Goal: Find contact information: Find contact information

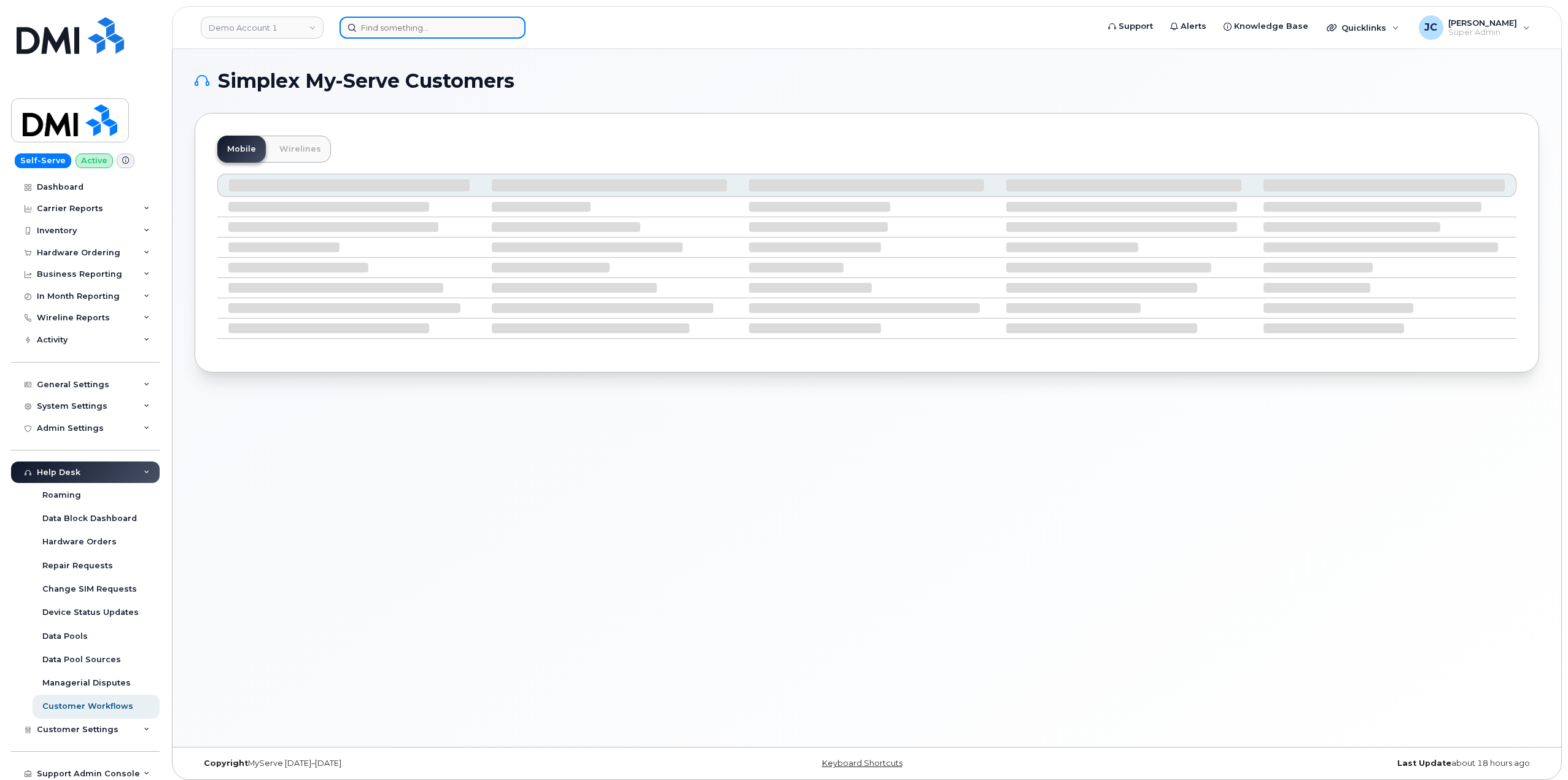
click at [405, 24] on input at bounding box center [433, 28] width 186 height 22
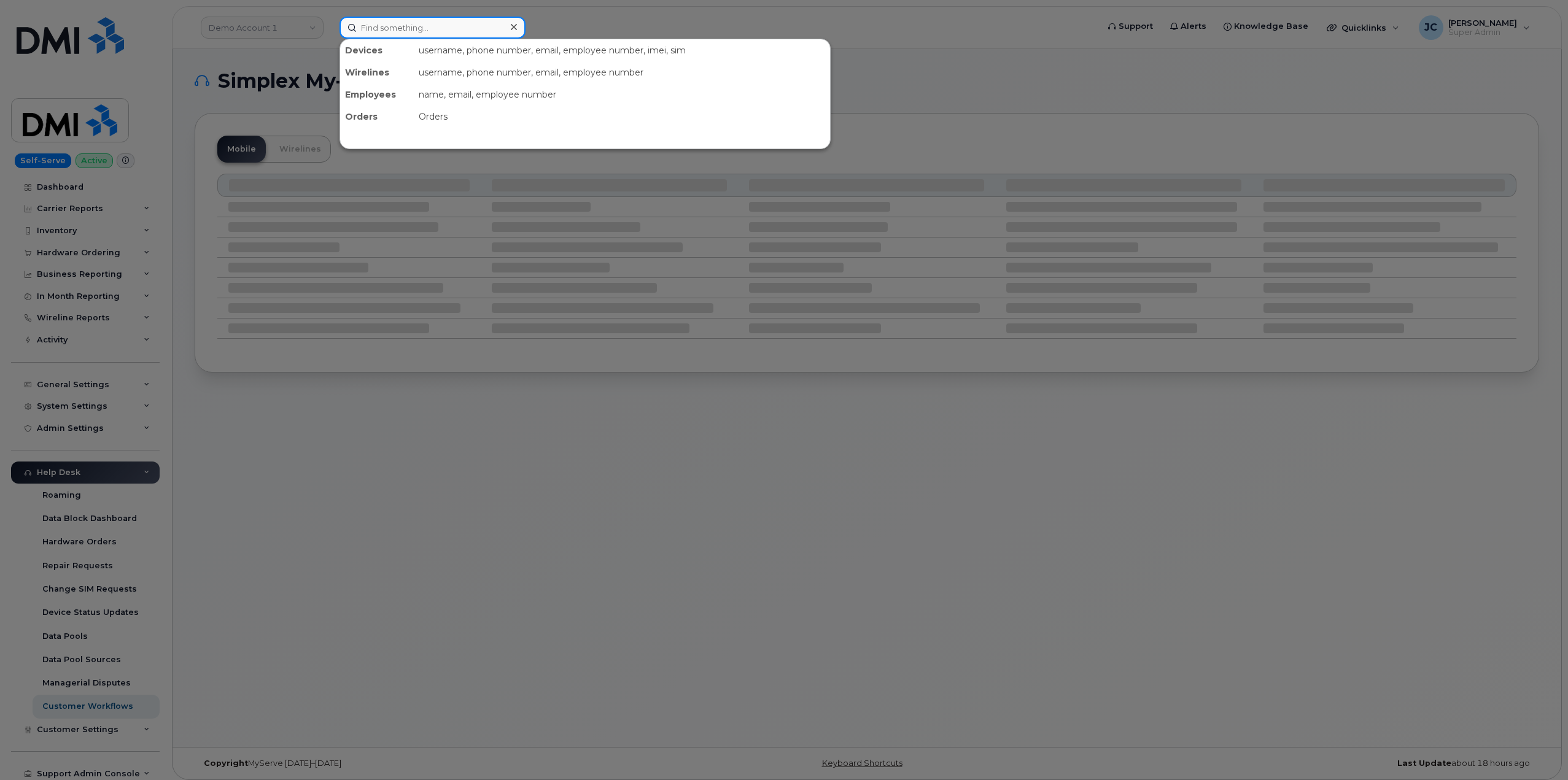
paste input "782.409.1407"
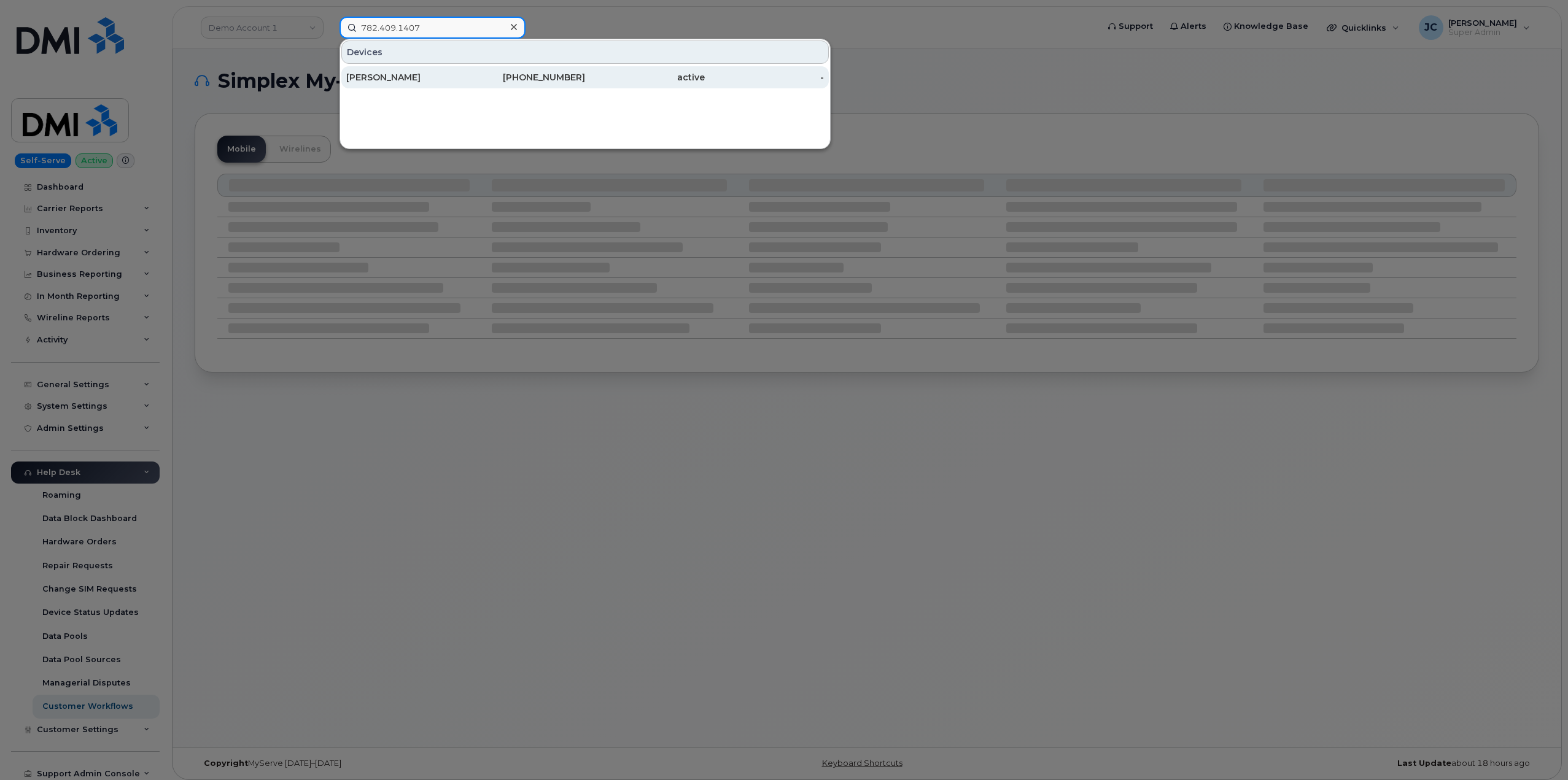
type input "782.409.1407"
click at [402, 81] on div "[PERSON_NAME]" at bounding box center [405, 78] width 120 height 12
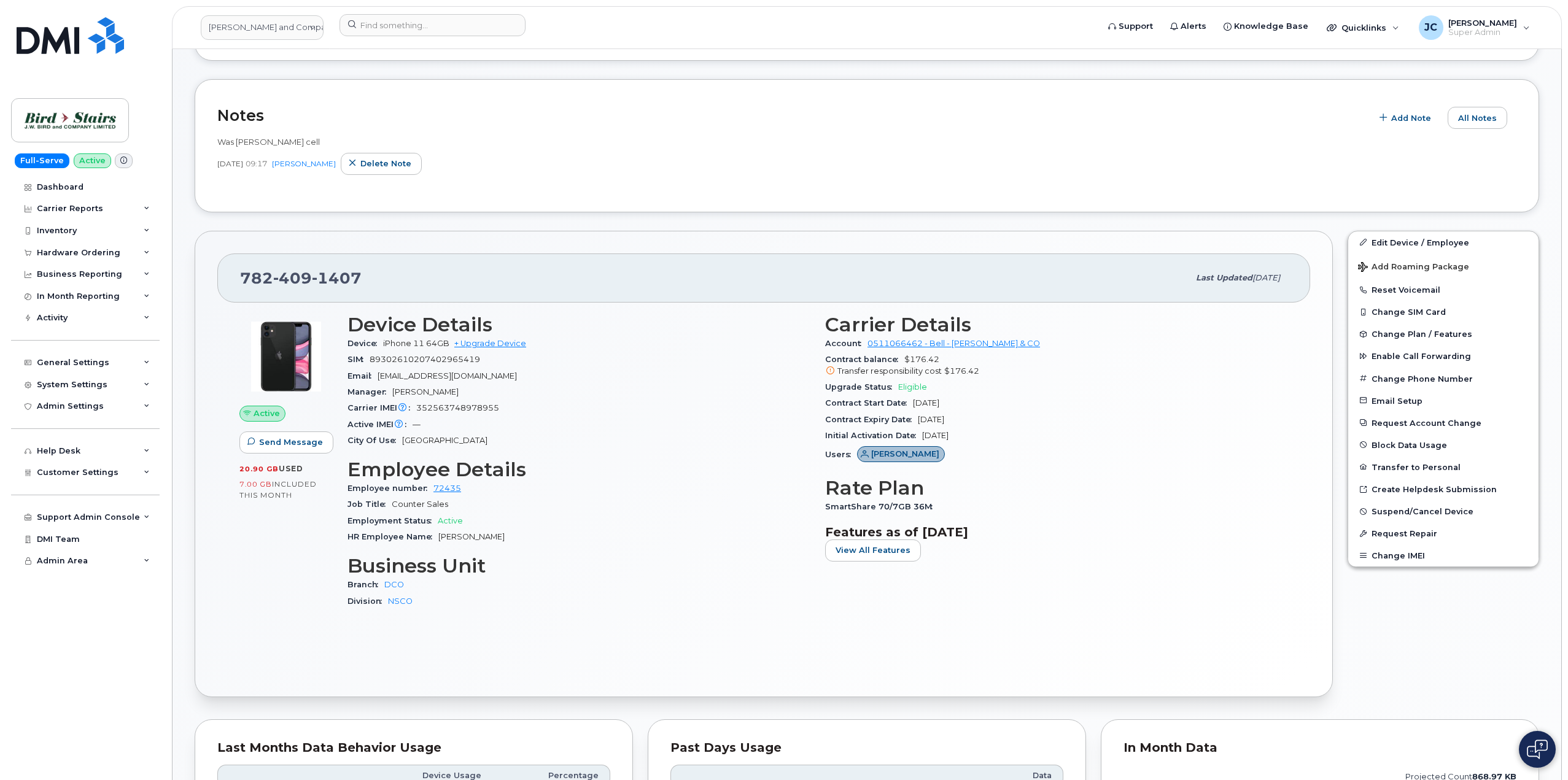
scroll to position [184, 0]
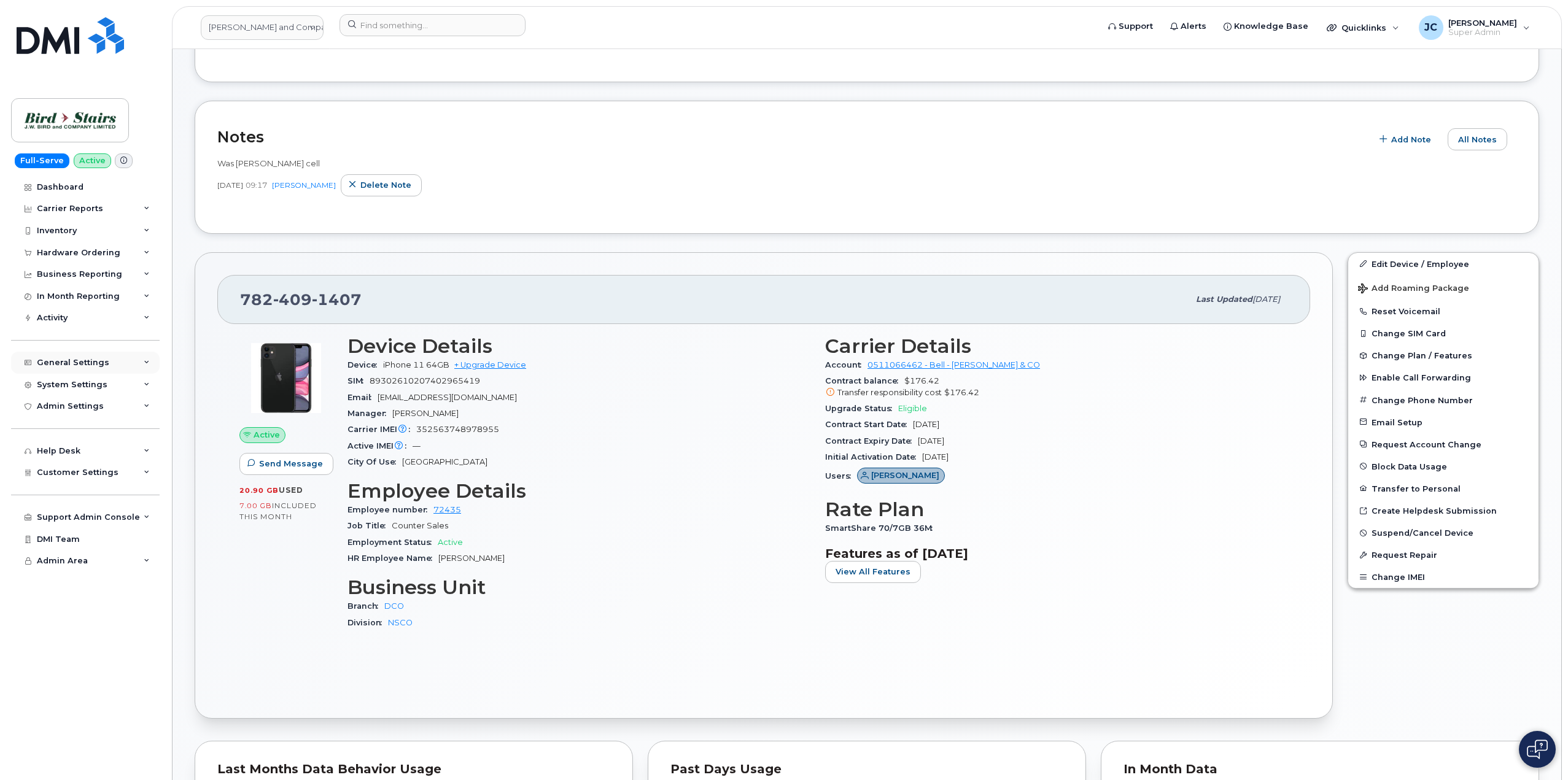
click at [149, 365] on icon at bounding box center [147, 363] width 6 height 6
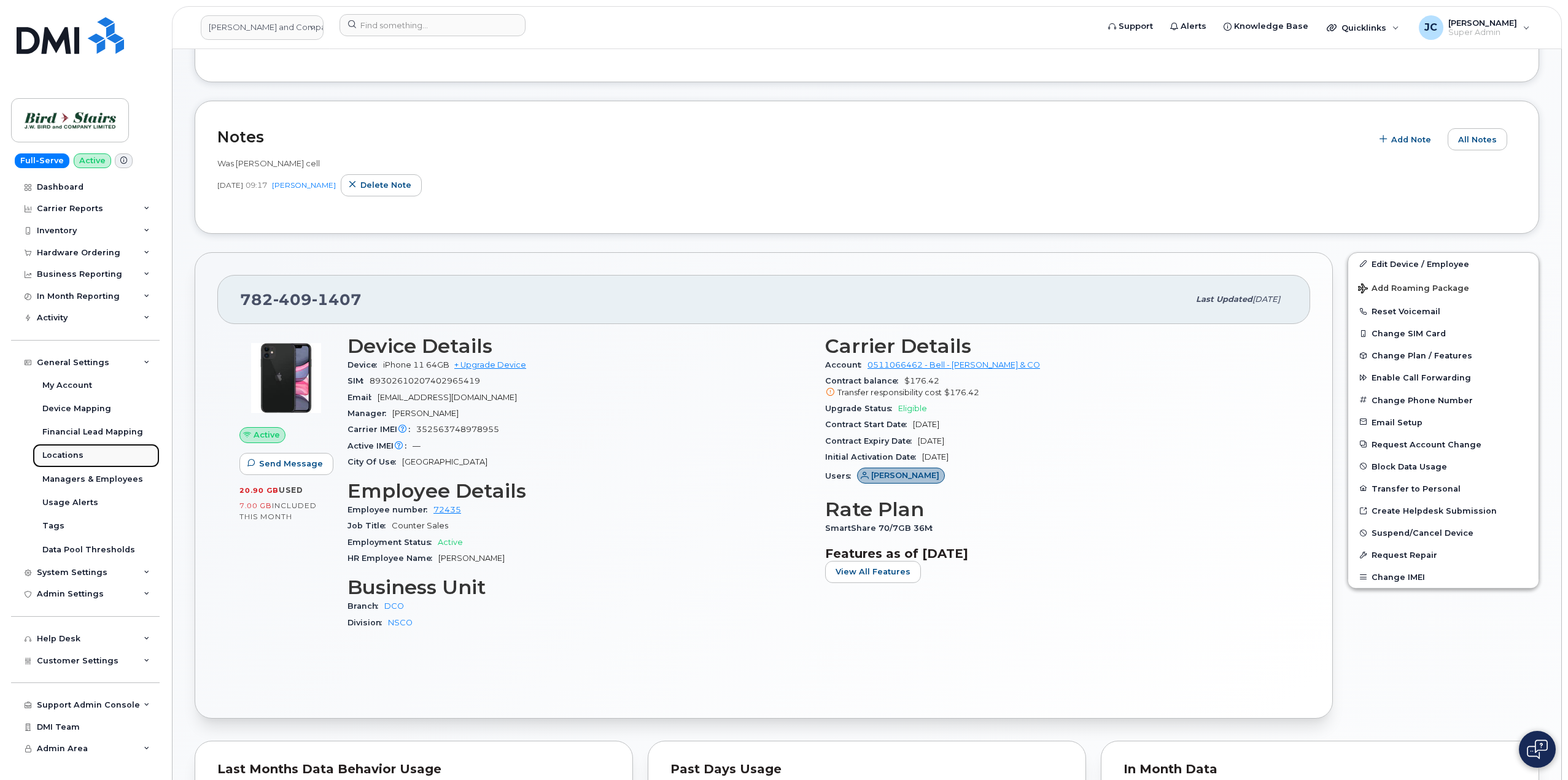
click at [65, 457] on div "Locations" at bounding box center [63, 456] width 41 height 11
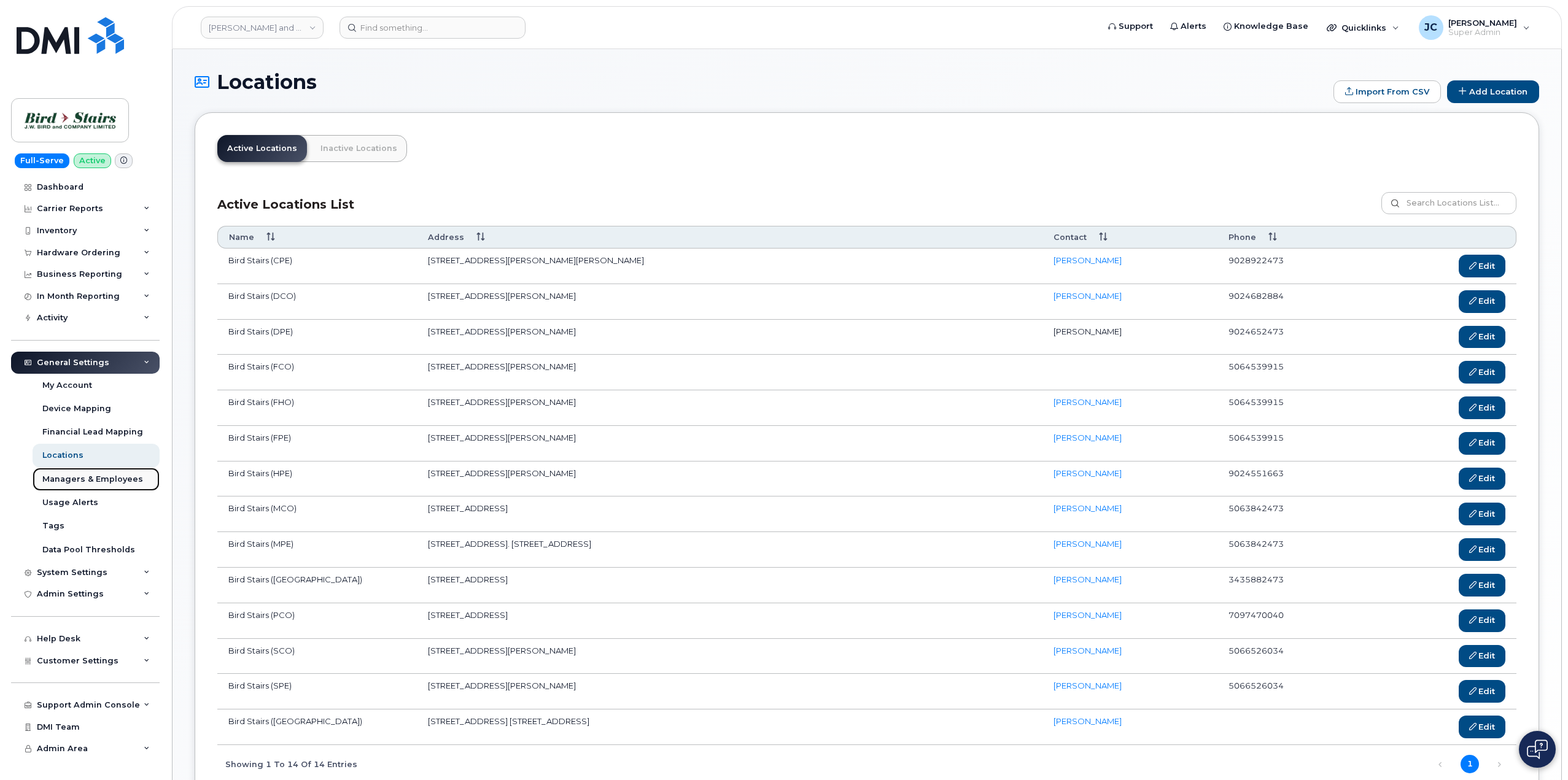
click at [95, 479] on div "Managers & Employees" at bounding box center [92, 479] width 100 height 11
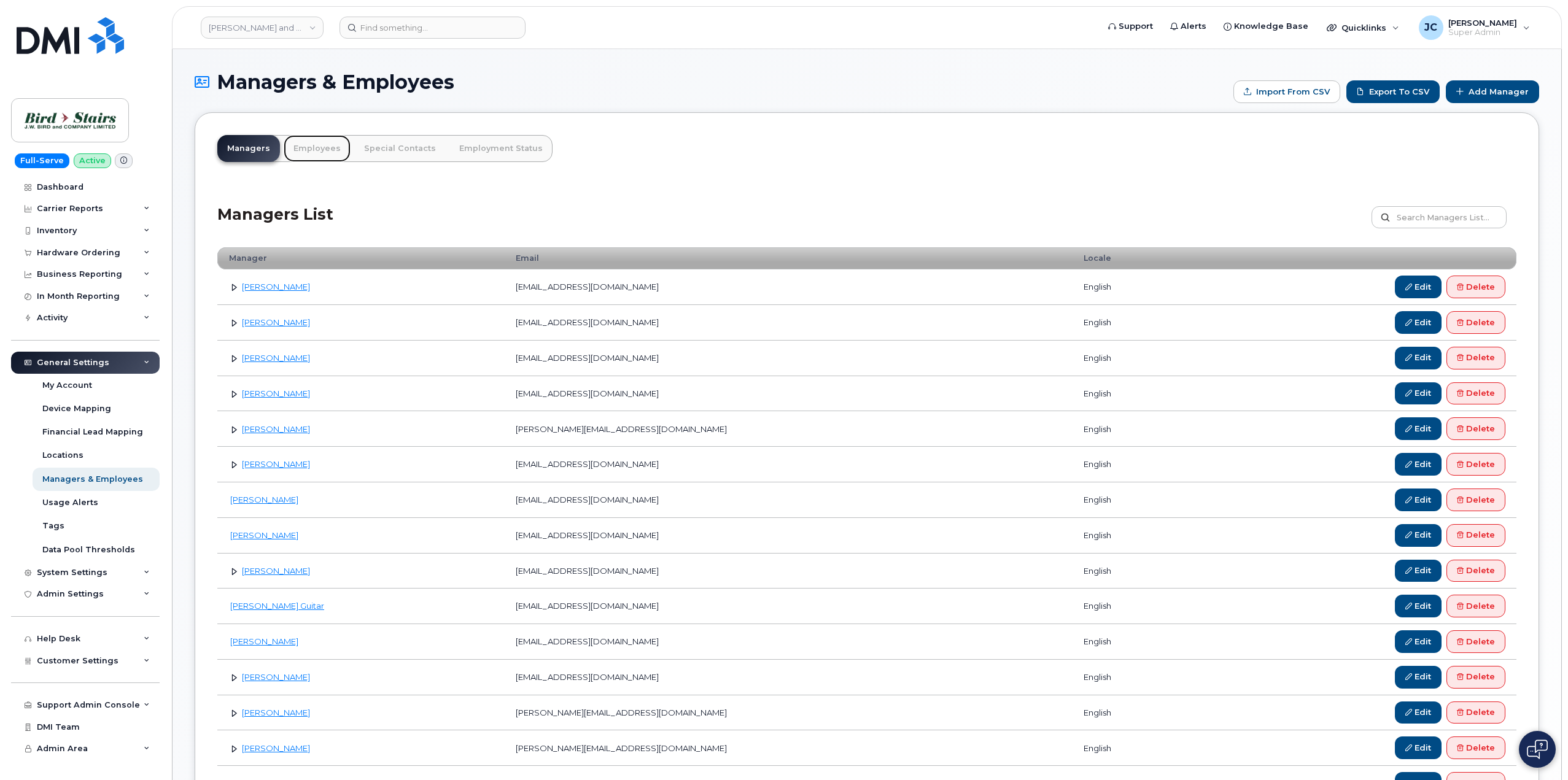
click at [322, 144] on link "Employees" at bounding box center [317, 149] width 67 height 27
click at [321, 145] on link "Employees" at bounding box center [317, 149] width 67 height 27
click at [313, 139] on link "Employees" at bounding box center [317, 149] width 67 height 27
click at [319, 145] on link "Employees" at bounding box center [317, 149] width 67 height 27
click at [317, 148] on link "Employees" at bounding box center [317, 149] width 67 height 27
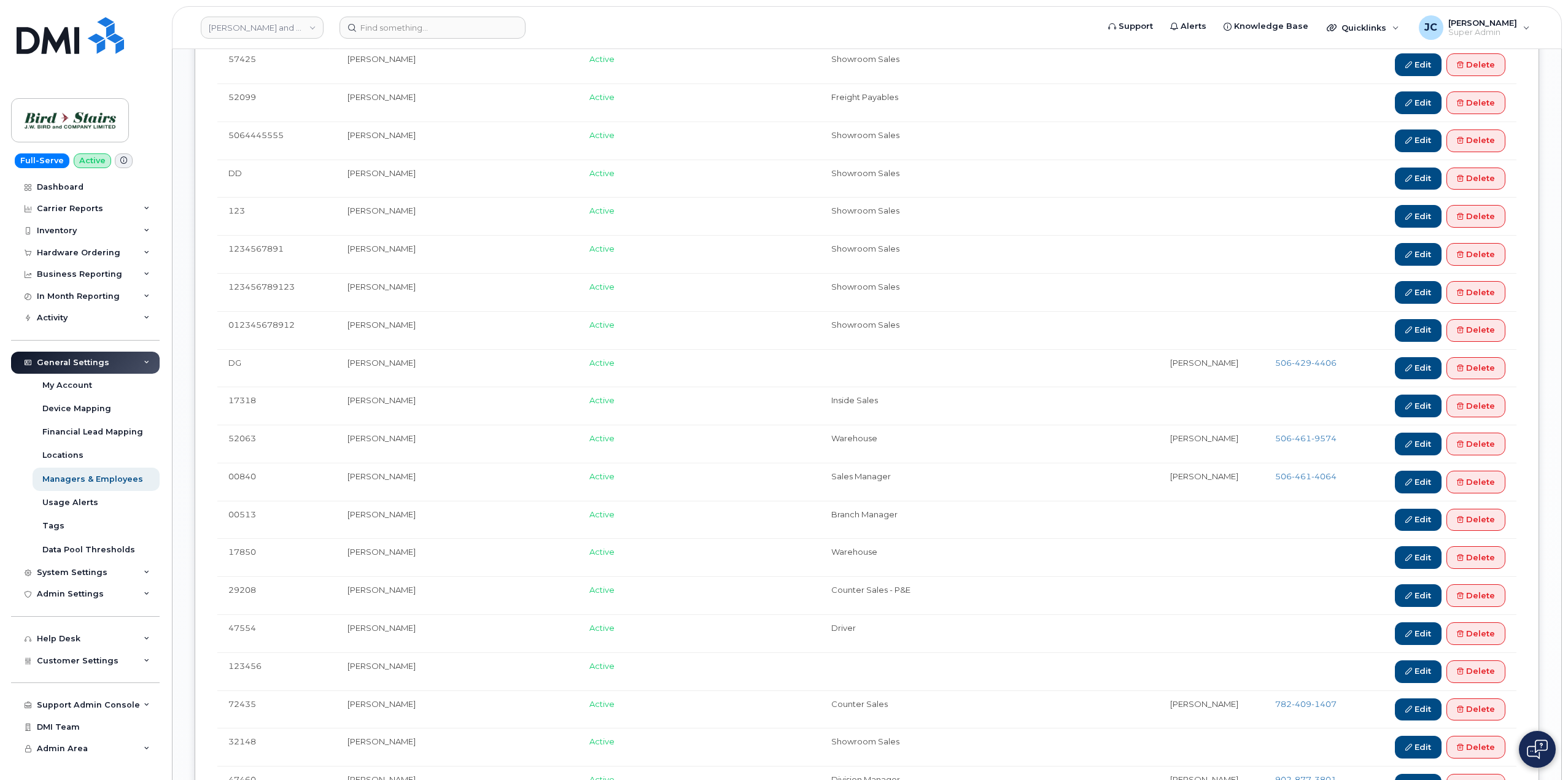
scroll to position [2088, 0]
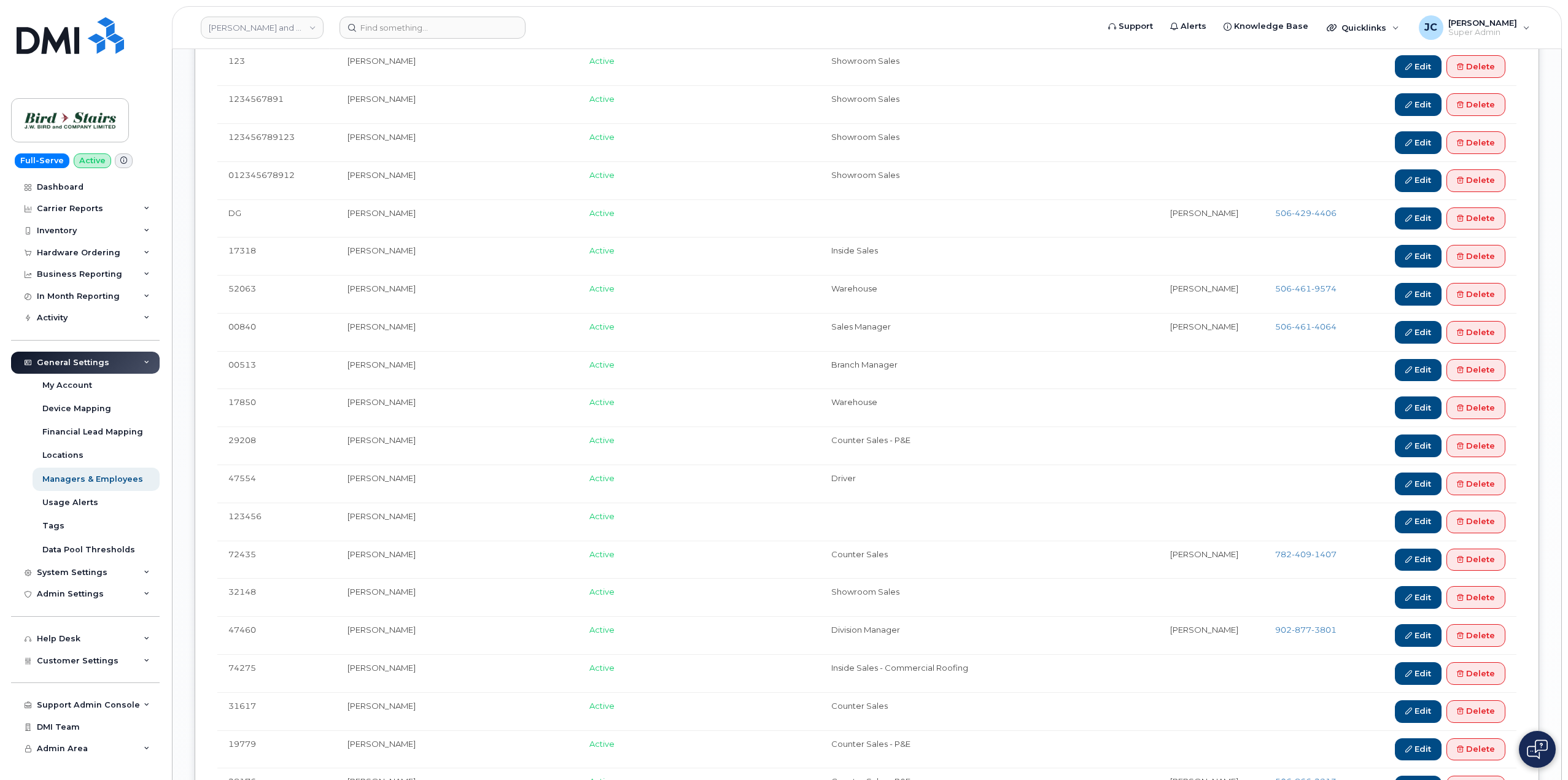
click at [255, 520] on td "123456" at bounding box center [277, 521] width 119 height 38
click at [146, 207] on icon at bounding box center [147, 209] width 6 height 6
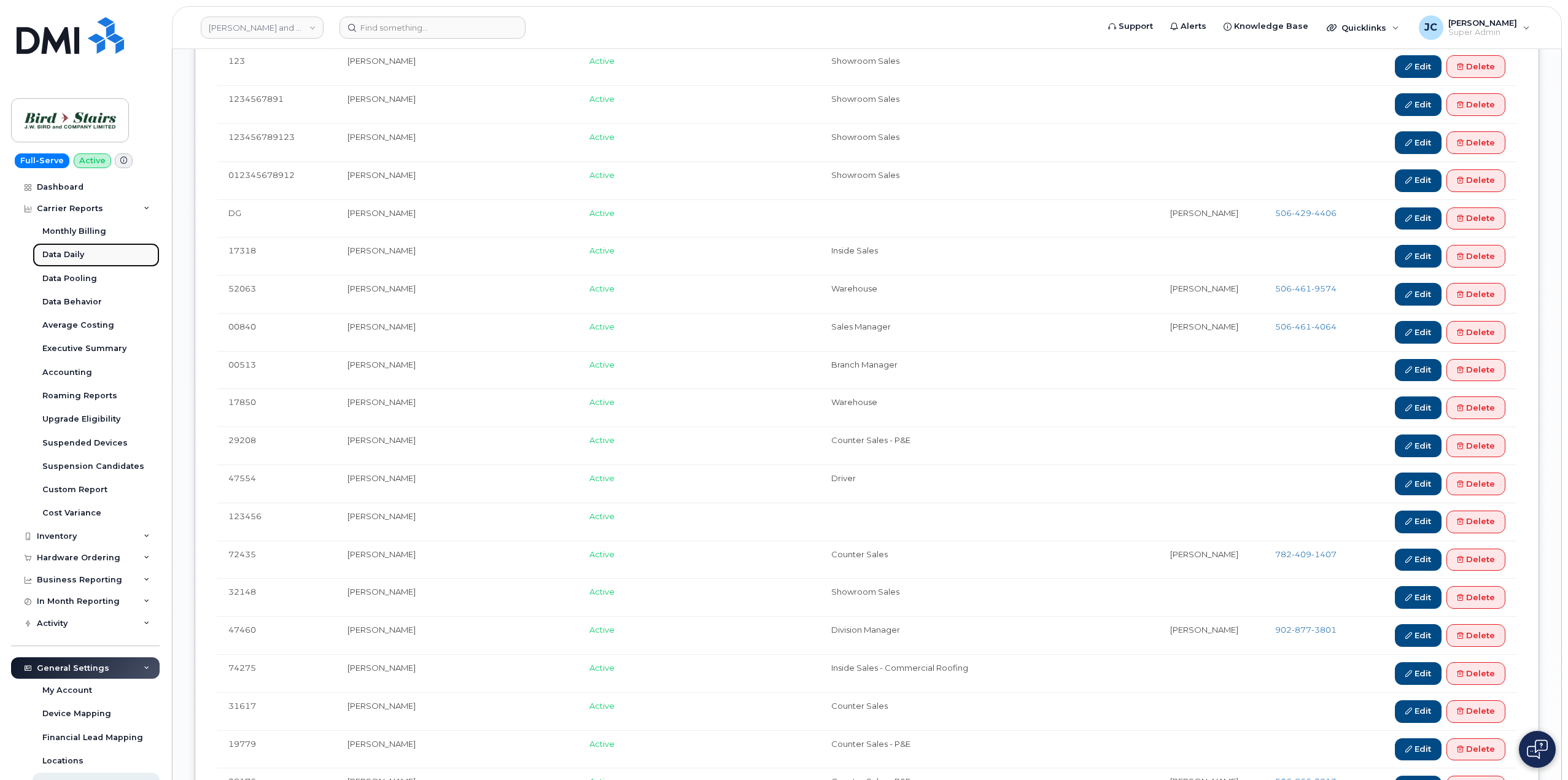
click at [78, 250] on div "Data Daily" at bounding box center [63, 255] width 42 height 11
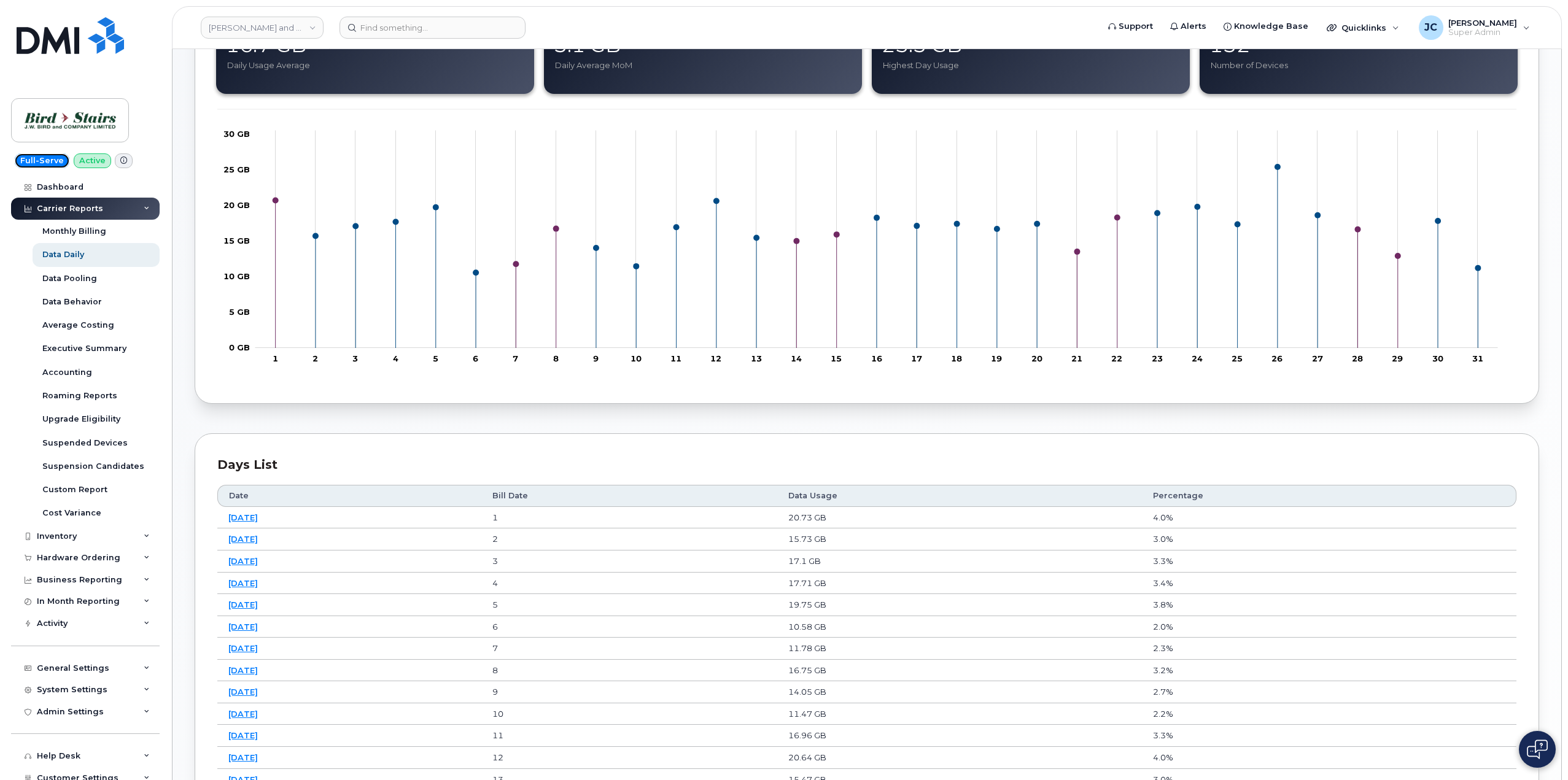
click at [40, 159] on span "Full-Serve" at bounding box center [42, 161] width 55 height 15
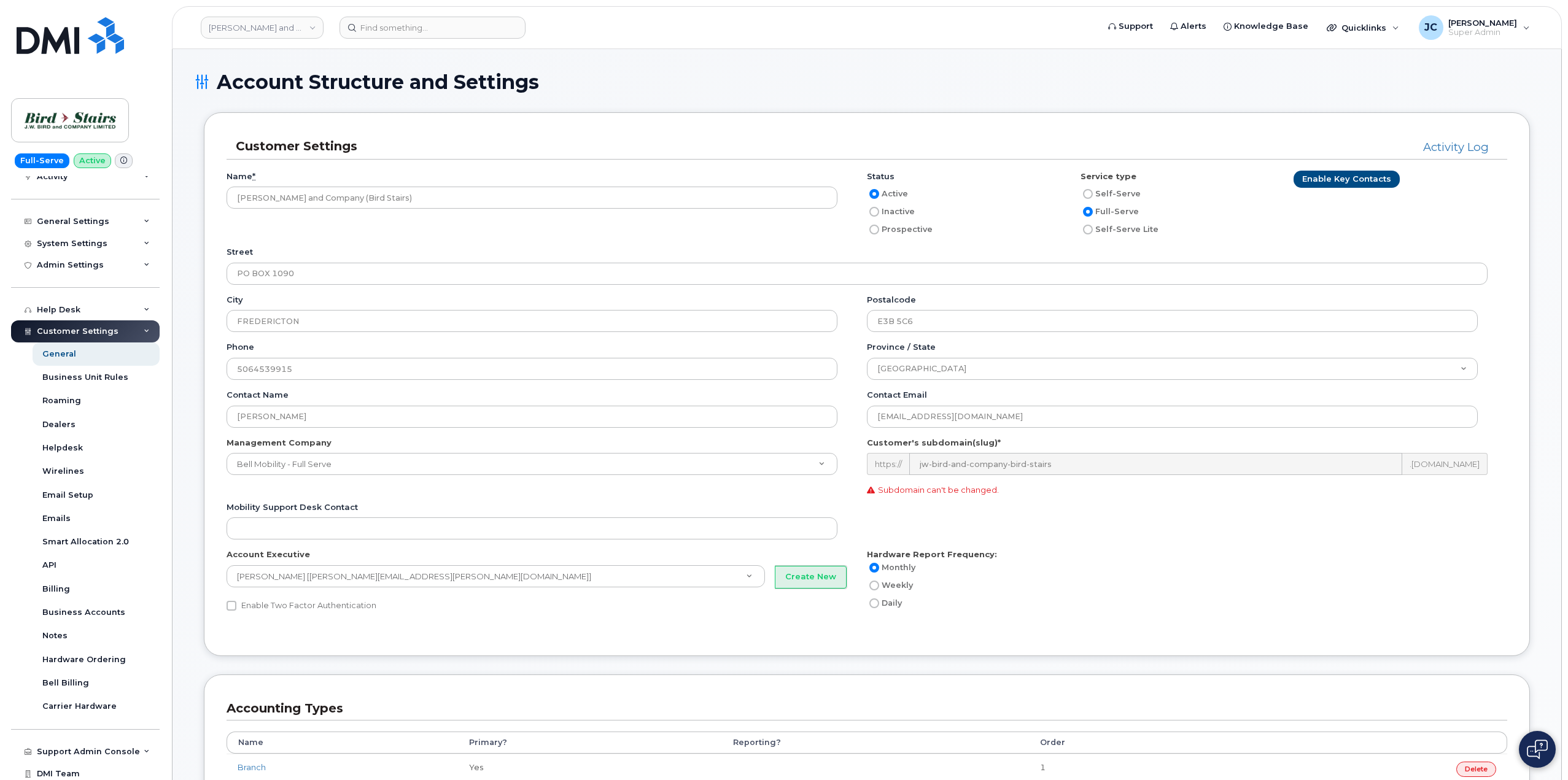
scroll to position [142, 0]
click at [59, 469] on div "Wirelines" at bounding box center [63, 471] width 42 height 11
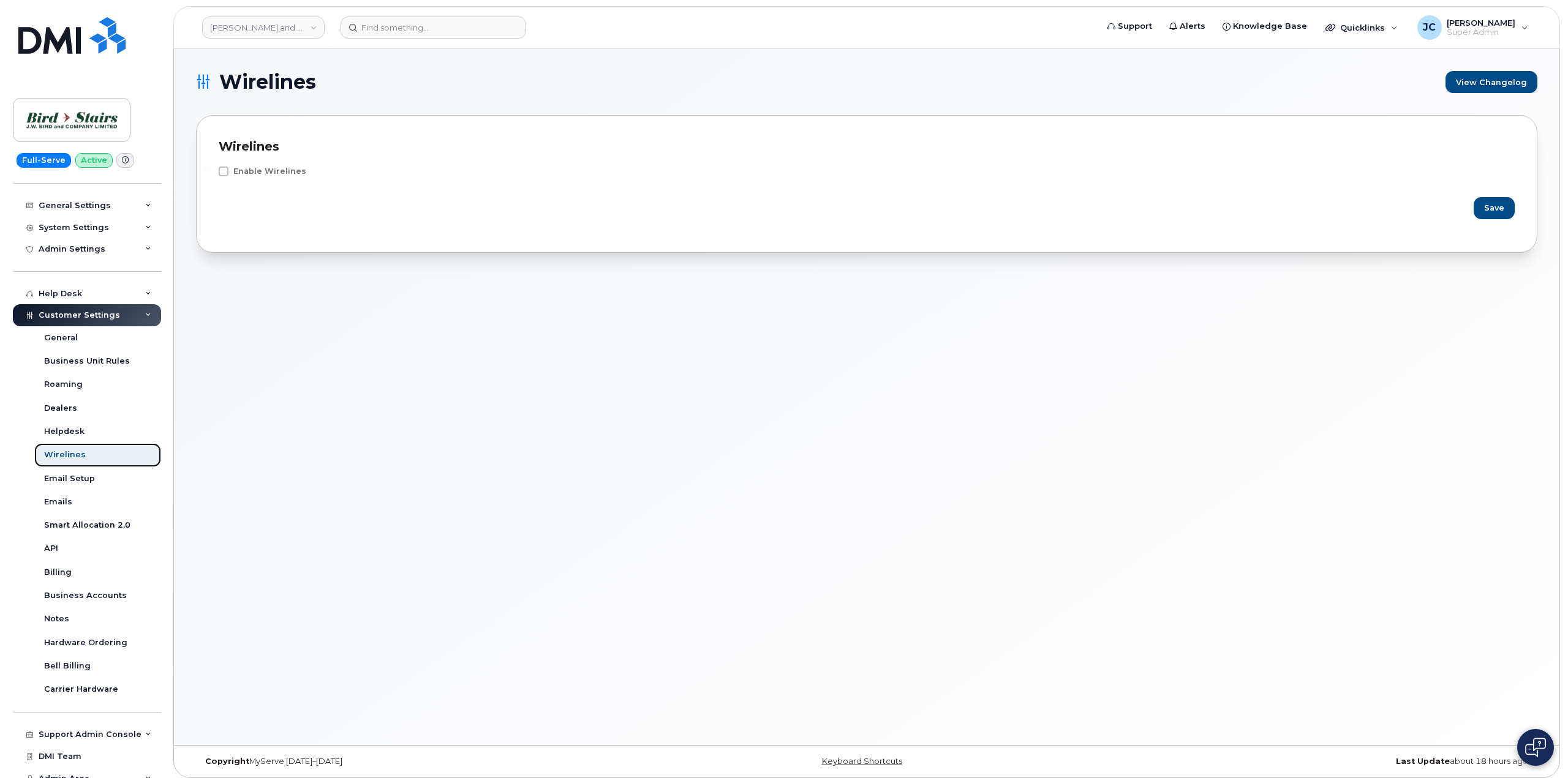
scroll to position [166, 0]
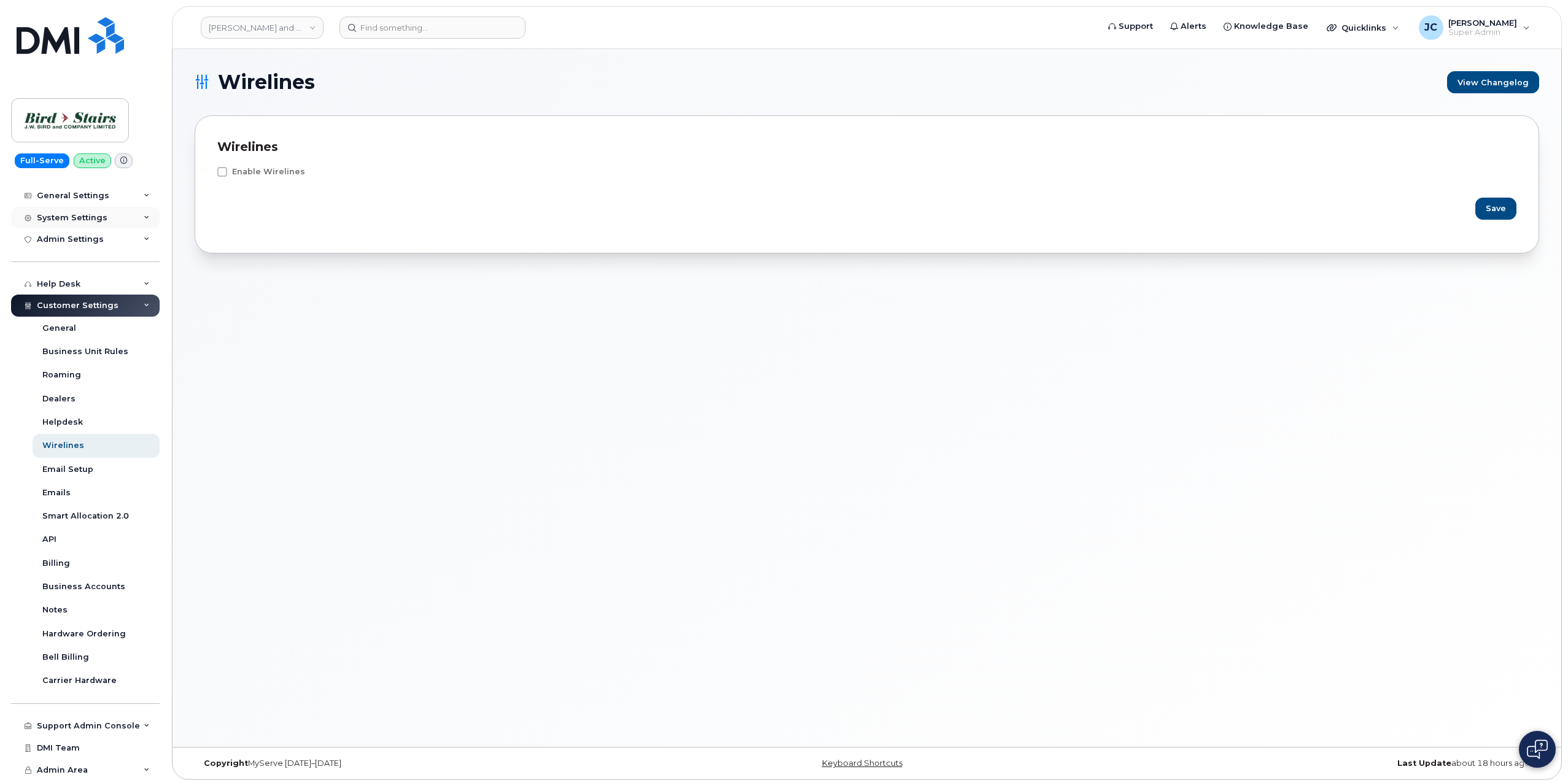
click at [144, 218] on icon at bounding box center [147, 218] width 6 height 6
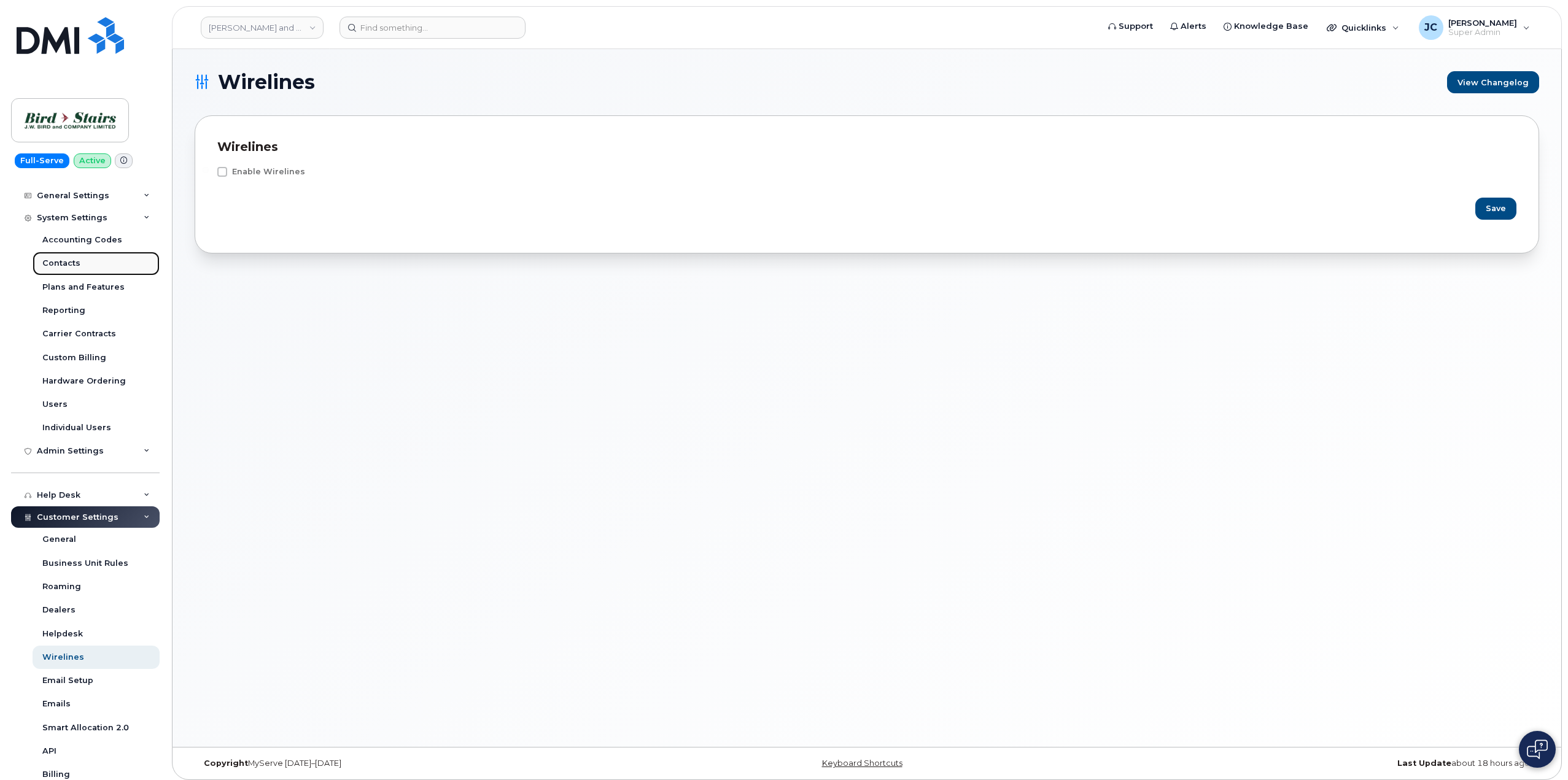
click at [63, 259] on div "Contacts" at bounding box center [61, 264] width 38 height 11
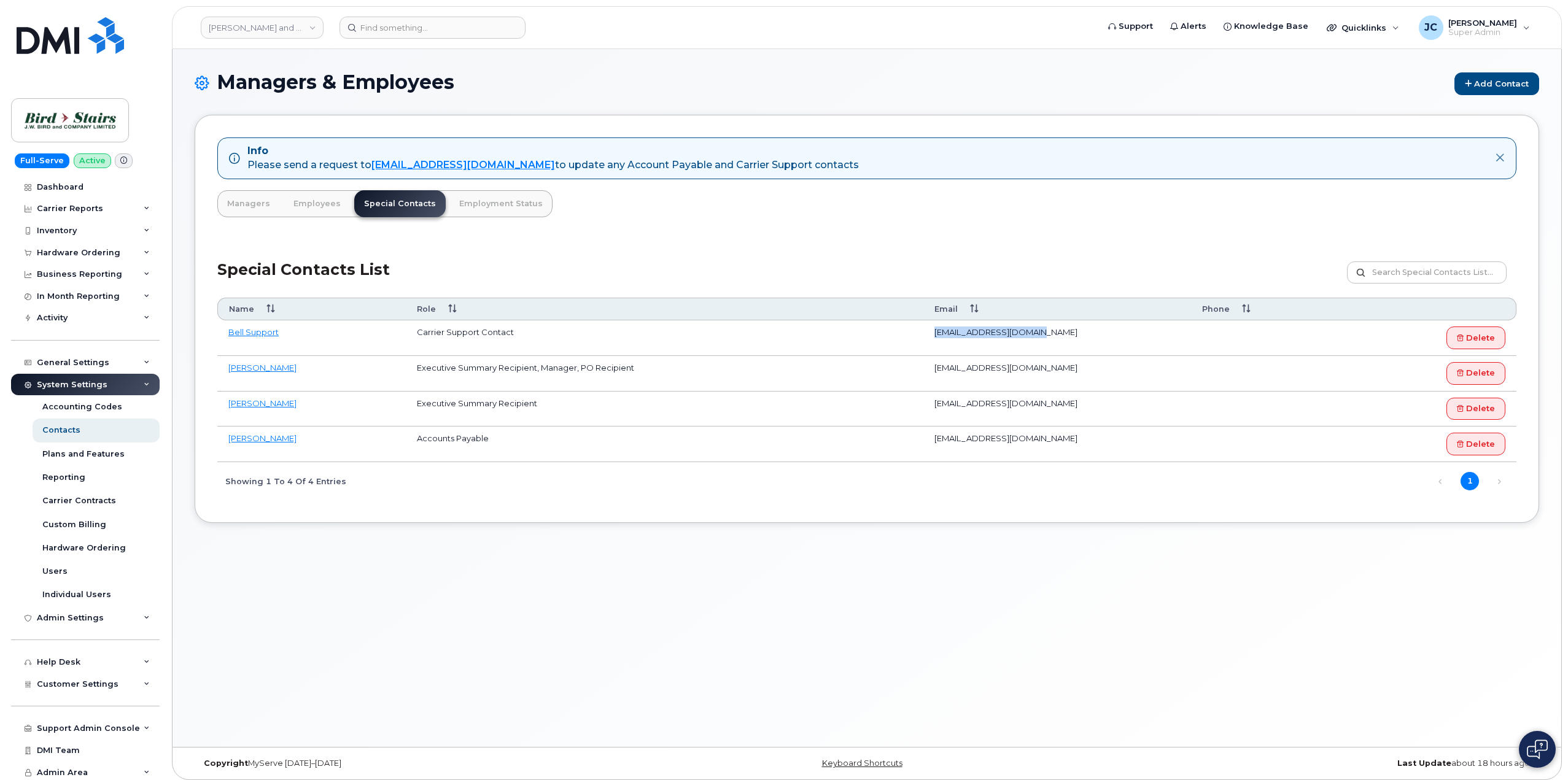
drag, startPoint x: 1035, startPoint y: 332, endPoint x: 930, endPoint y: 330, distance: 105.0
click at [930, 330] on td "[EMAIL_ADDRESS][DOMAIN_NAME]" at bounding box center [1056, 338] width 267 height 35
click at [268, 335] on link "Bell Support" at bounding box center [253, 332] width 50 height 10
click at [265, 333] on link "Bell Support" at bounding box center [253, 332] width 50 height 10
copy td "corpclientcare@bell.ca"
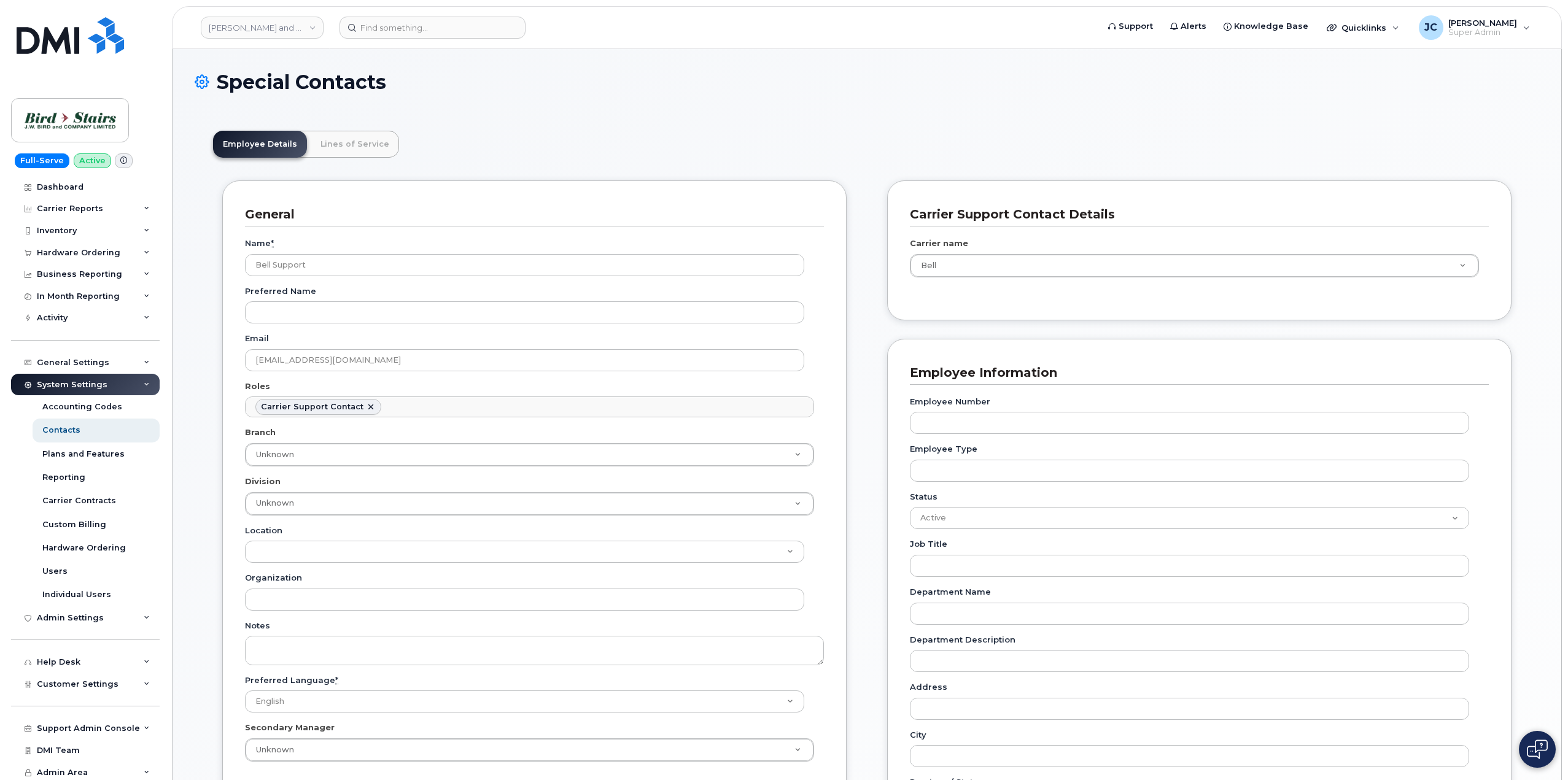
scroll to position [7, 0]
click at [1539, 750] on img at bounding box center [1538, 750] width 21 height 20
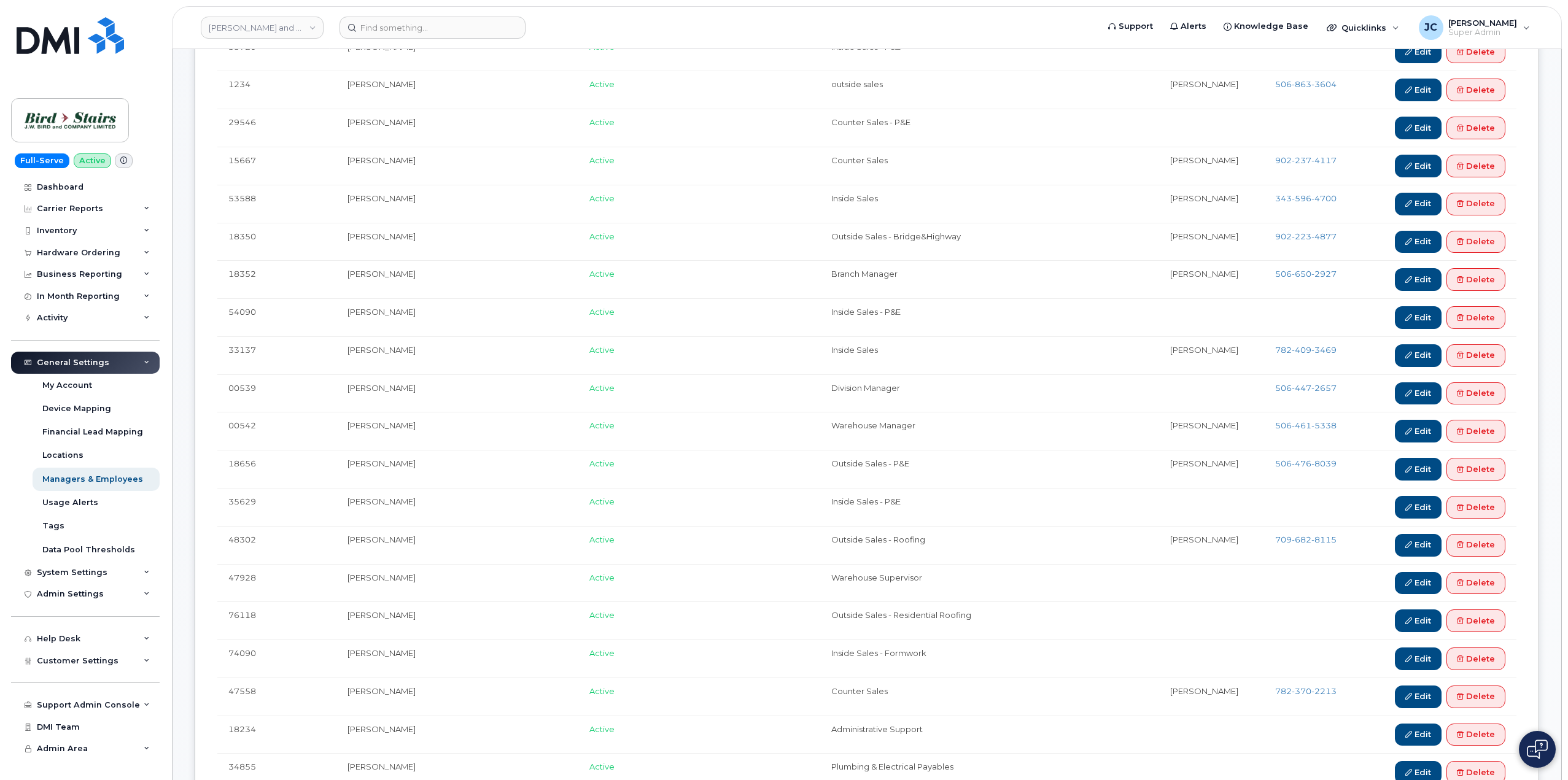
scroll to position [430, 0]
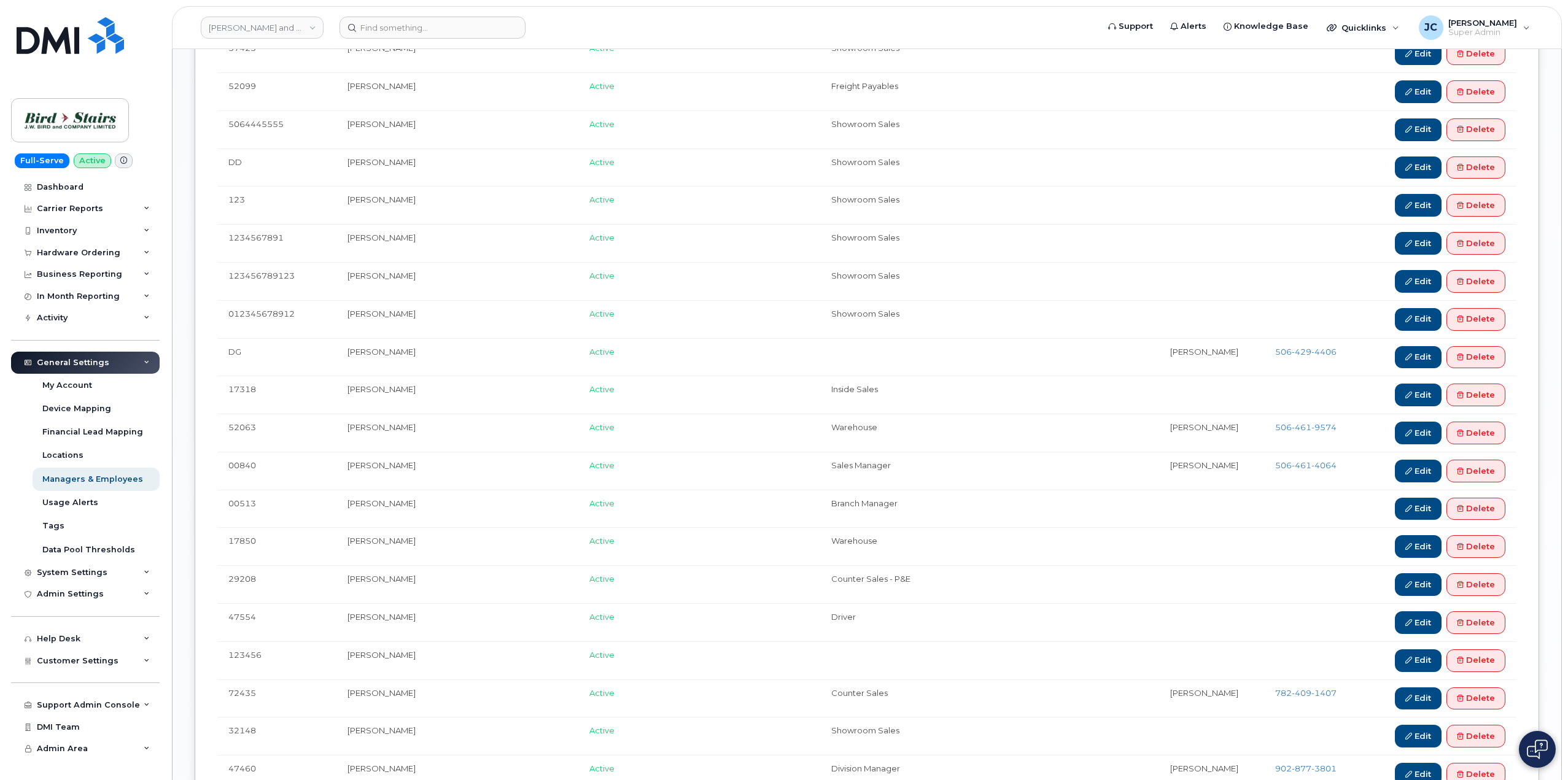
scroll to position [2018, 0]
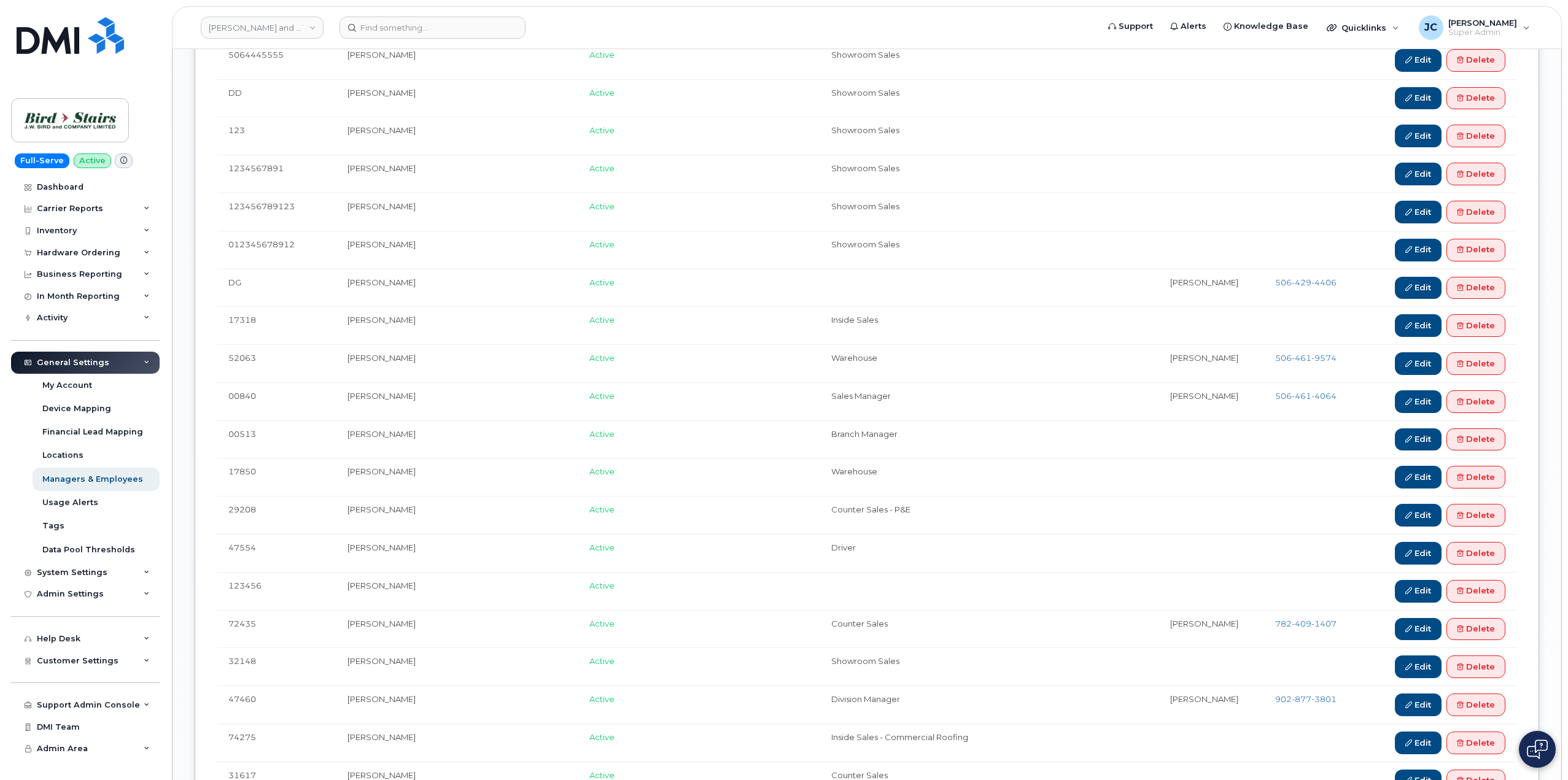
click at [1542, 750] on img at bounding box center [1538, 750] width 21 height 20
click at [1538, 756] on img at bounding box center [1537, 750] width 12 height 20
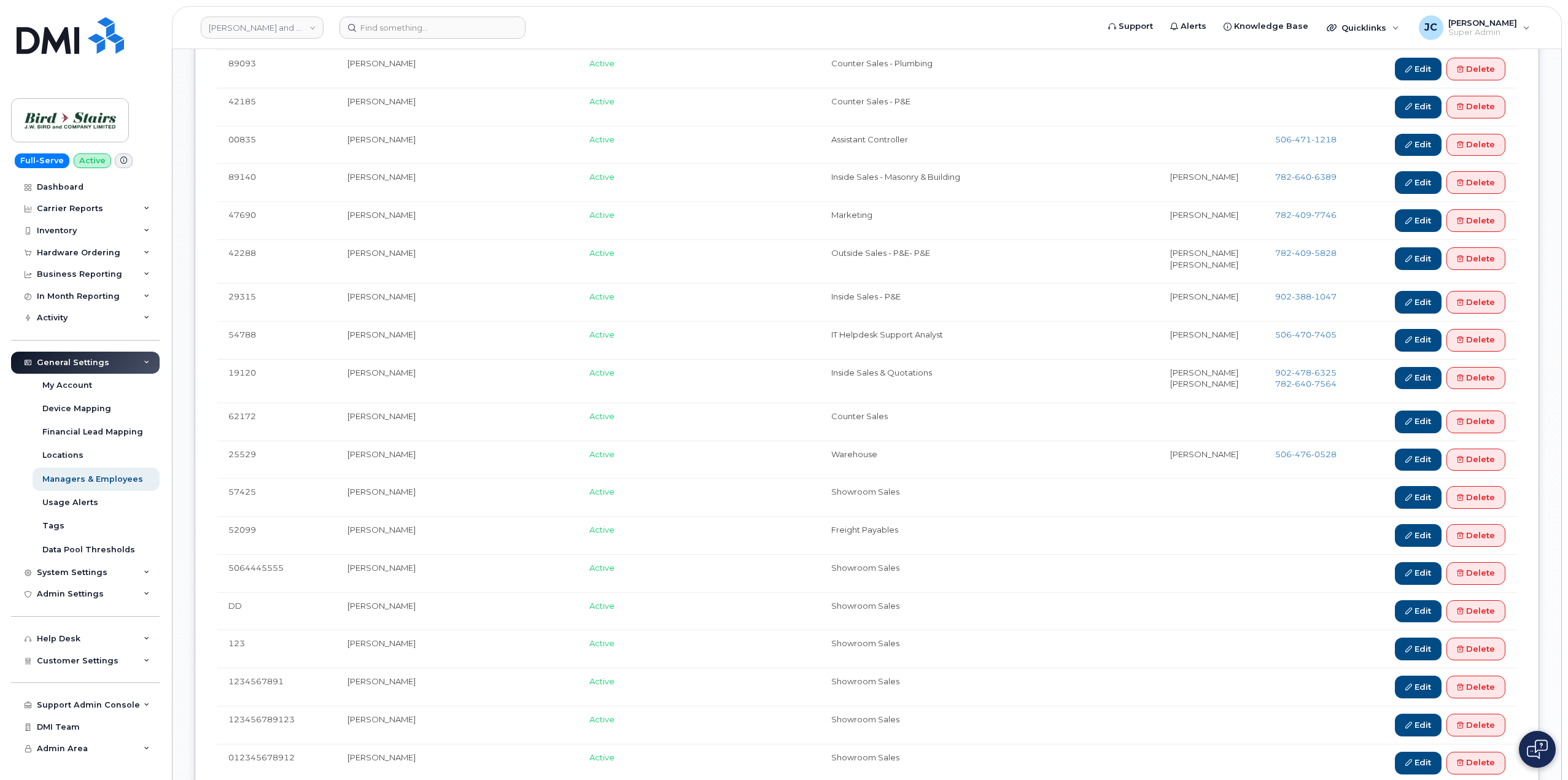
scroll to position [1342, 0]
